Goal: Information Seeking & Learning: Understand process/instructions

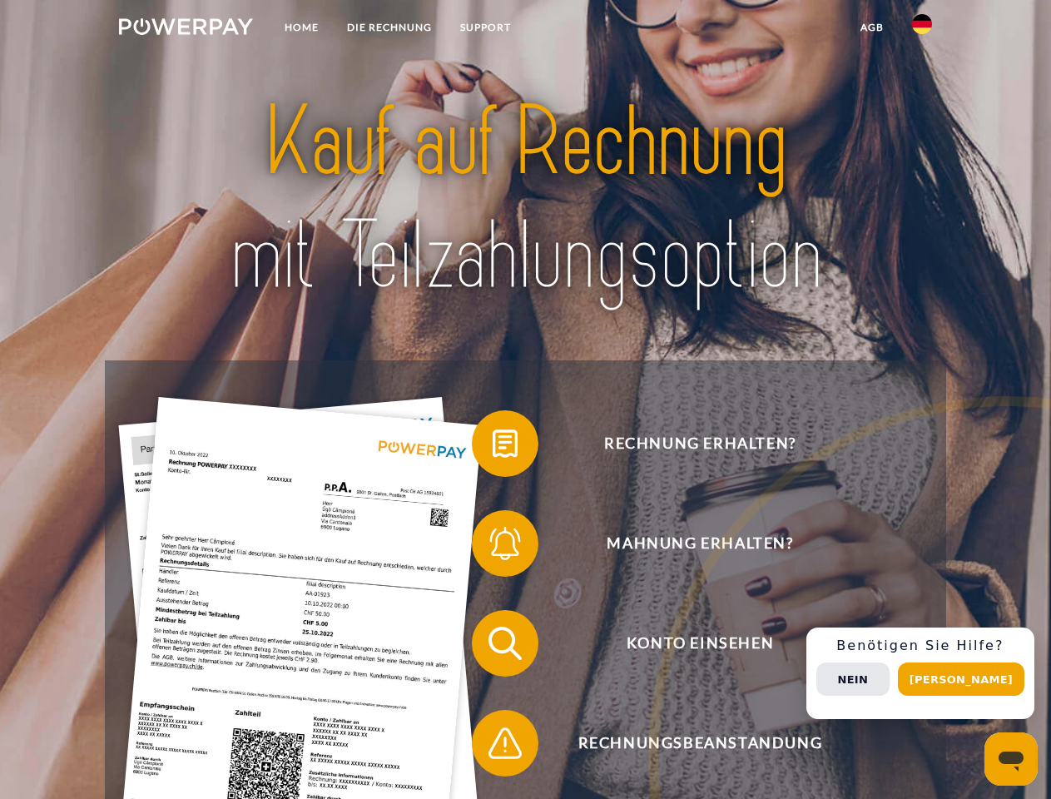
click at [186, 29] on img at bounding box center [186, 26] width 134 height 17
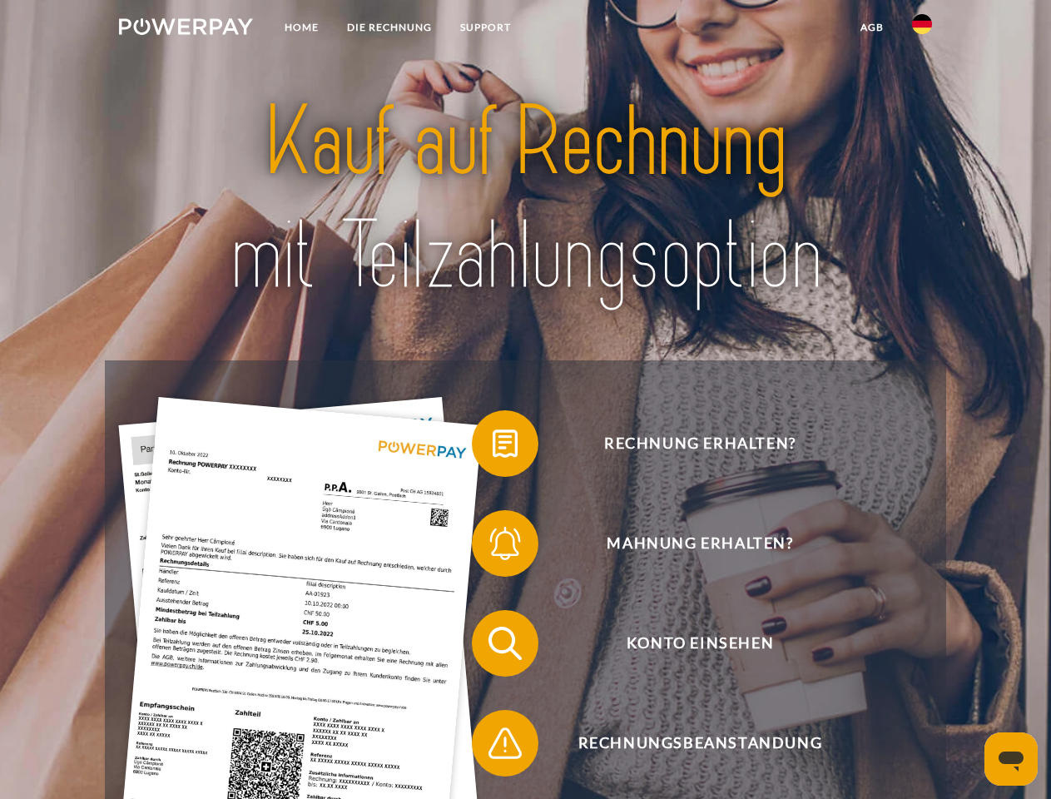
click at [922, 29] on img at bounding box center [922, 24] width 20 height 20
click at [872, 27] on link "agb" at bounding box center [873, 27] width 52 height 30
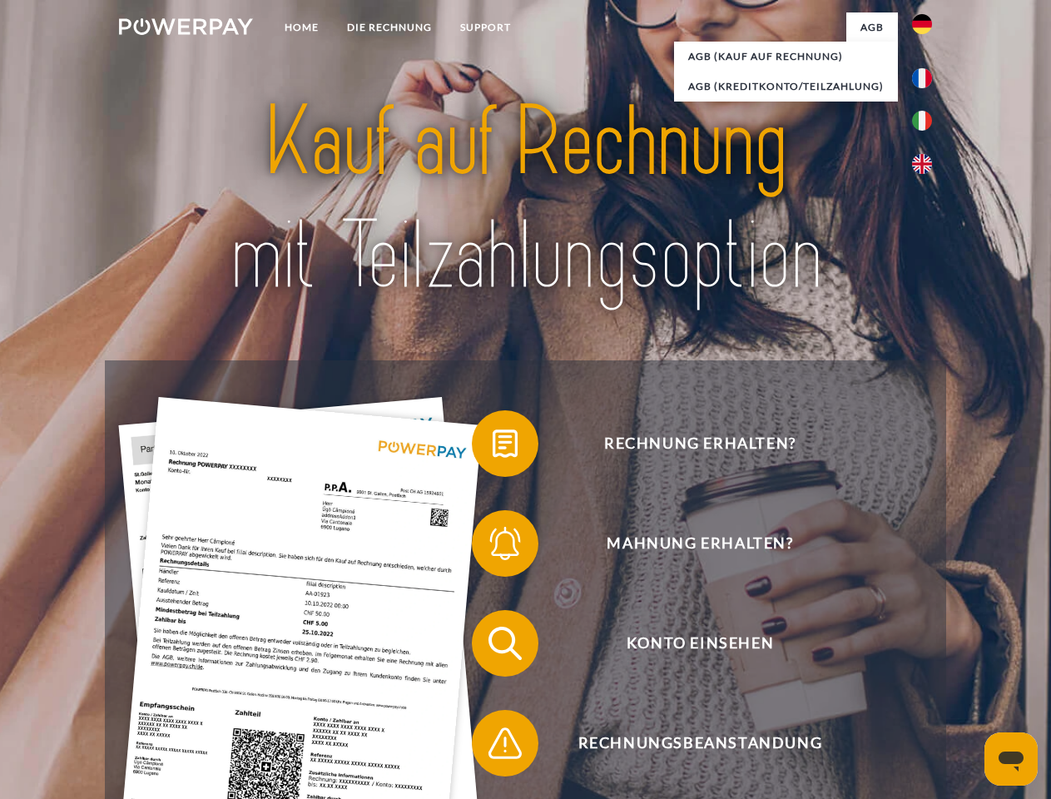
click at [493, 447] on span at bounding box center [480, 443] width 83 height 83
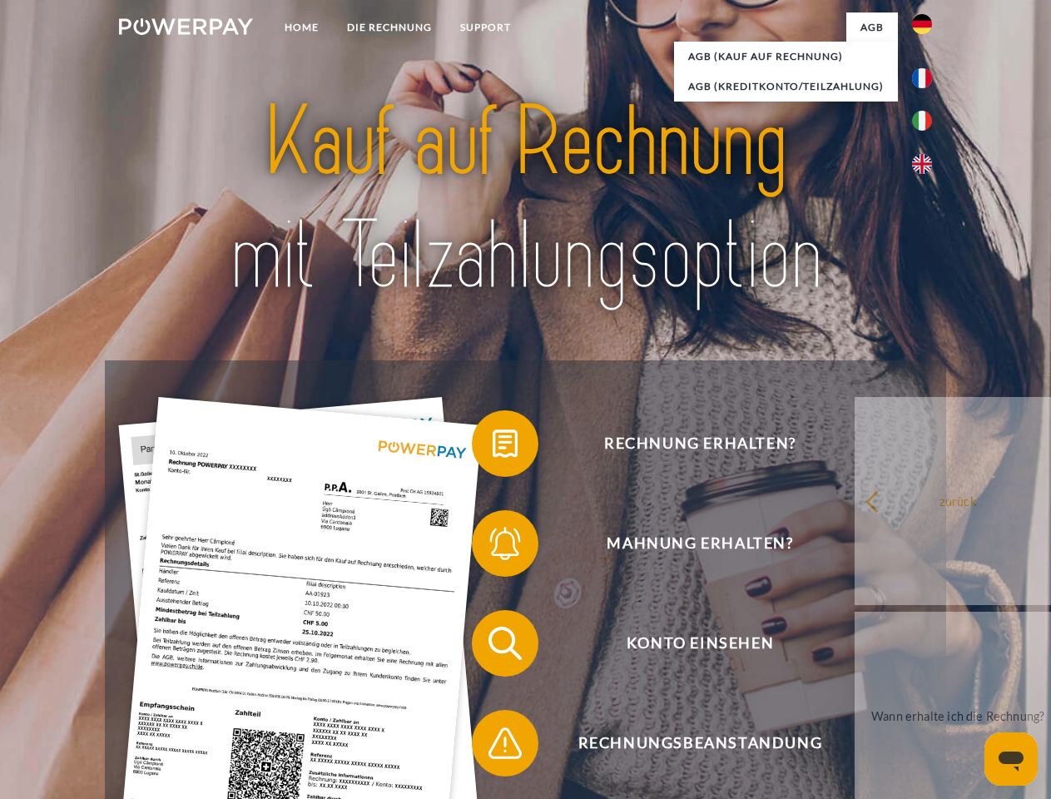
click at [855, 547] on link "zurück" at bounding box center [958, 501] width 207 height 208
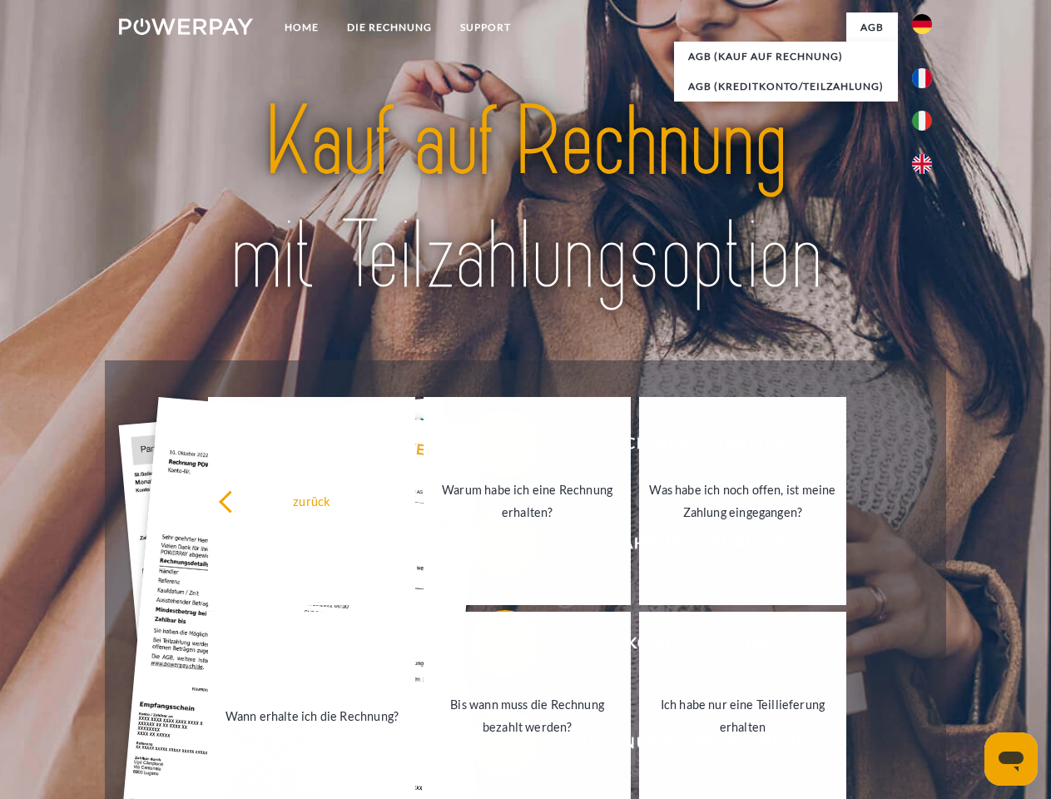
click at [415, 647] on link "Wann erhalte ich die Rechnung?" at bounding box center [311, 716] width 207 height 208
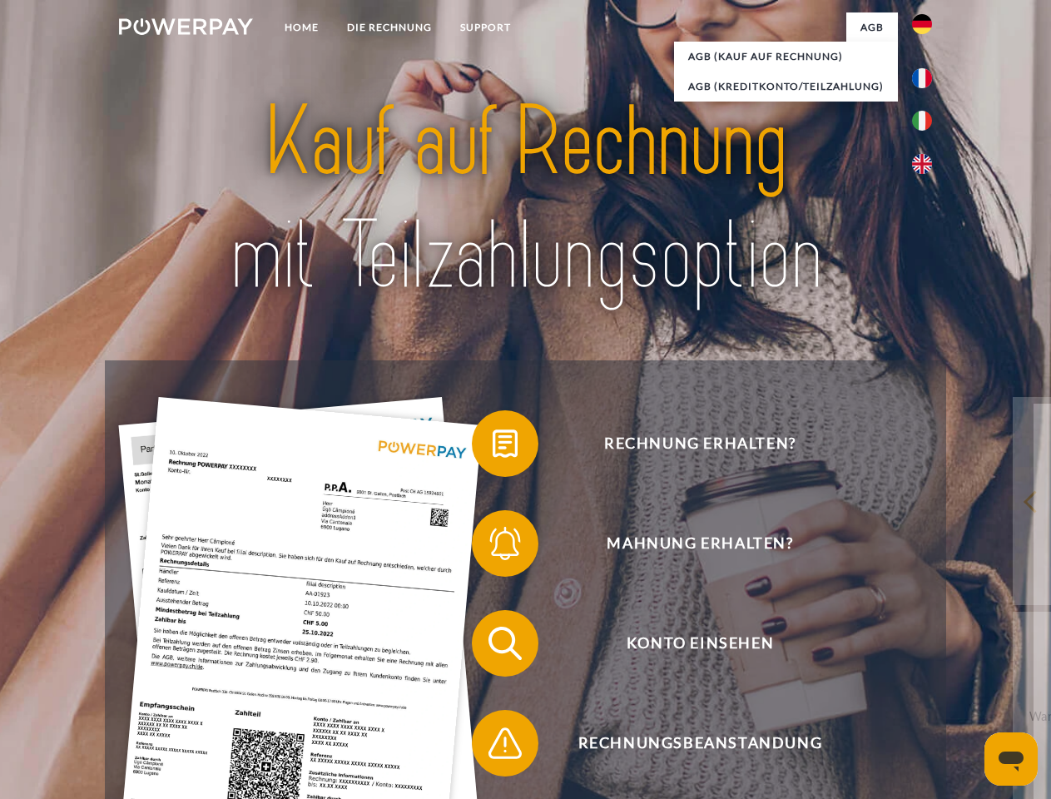
click at [493, 747] on span at bounding box center [480, 743] width 83 height 83
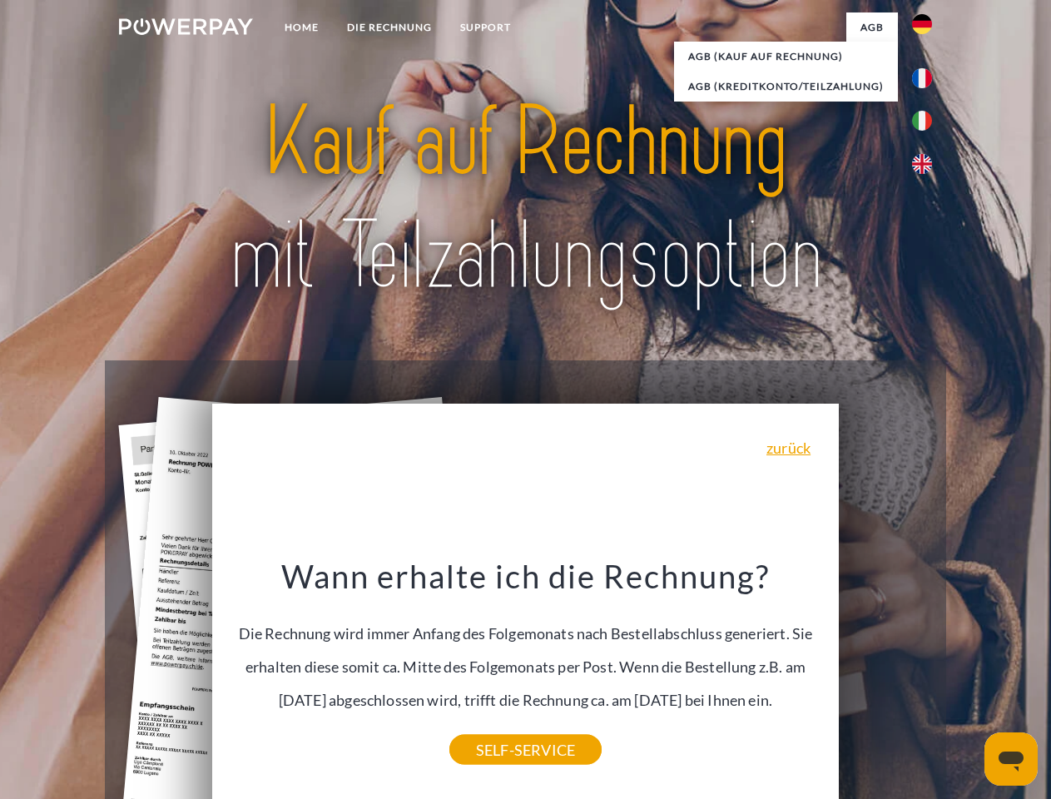
click at [886, 677] on span "Konto einsehen" at bounding box center [700, 643] width 408 height 67
click at [967, 679] on header "Home DIE RECHNUNG SUPPORT" at bounding box center [525, 575] width 1051 height 1150
